Goal: Task Accomplishment & Management: Manage account settings

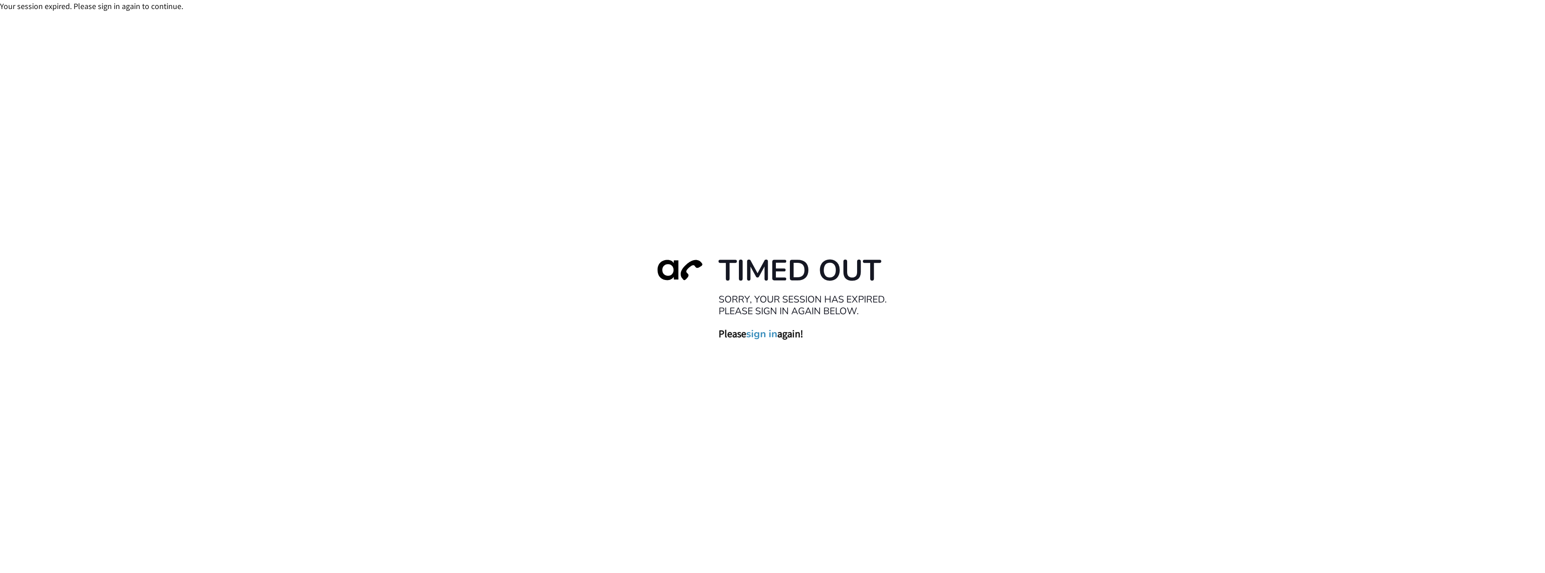
click at [744, 332] on h3 "Please sign in again!" at bounding box center [809, 333] width 180 height 13
click at [765, 336] on link "sign in" at bounding box center [761, 333] width 31 height 13
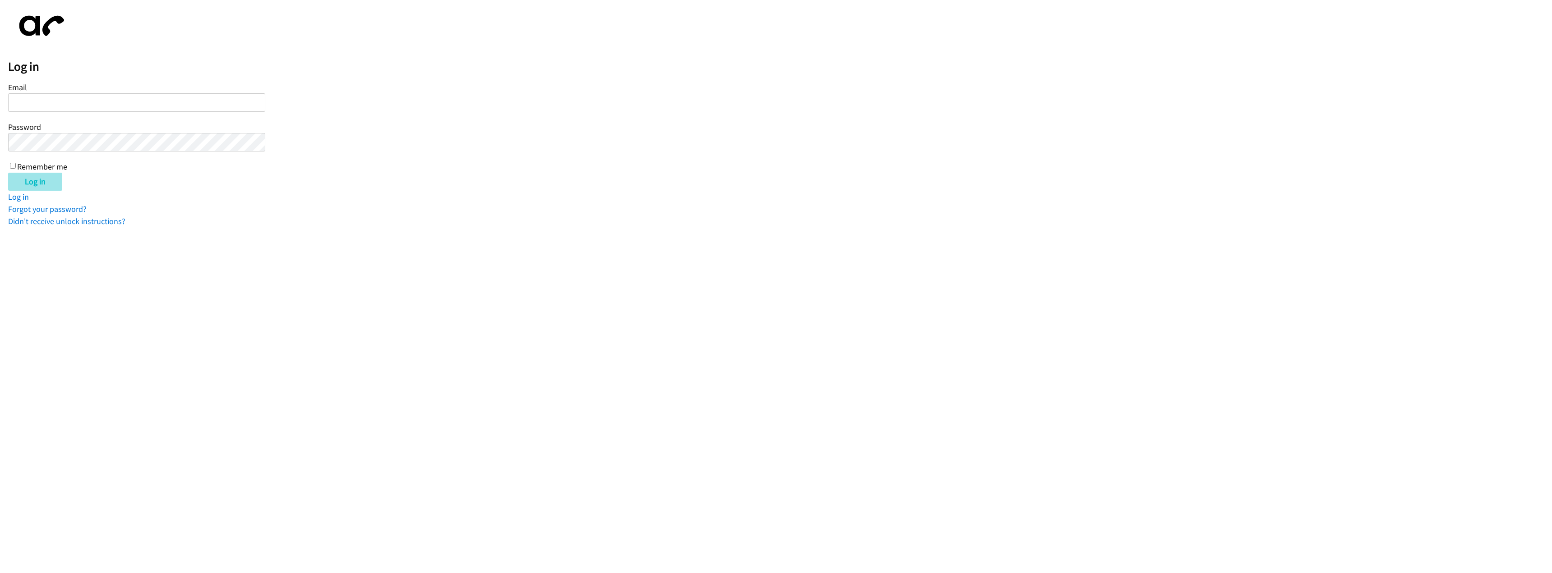
type input "[EMAIL_ADDRESS][DOMAIN_NAME]"
click at [40, 183] on input "Log in" at bounding box center [35, 182] width 54 height 18
